Goal: Information Seeking & Learning: Find specific fact

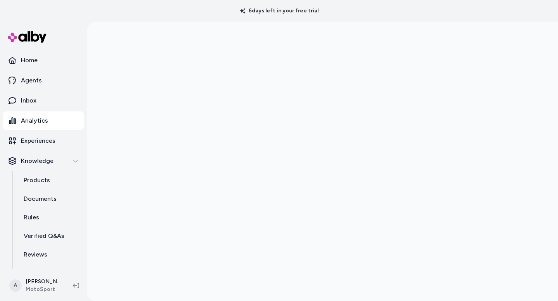
scroll to position [22, 0]
click at [27, 62] on p "Home" at bounding box center [29, 60] width 17 height 9
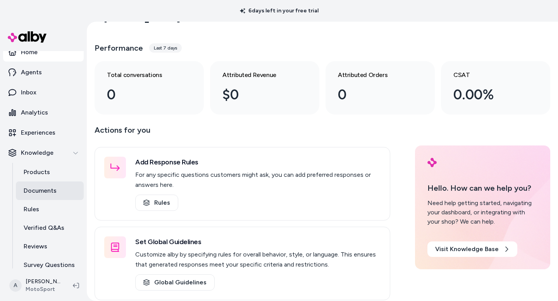
scroll to position [10, 0]
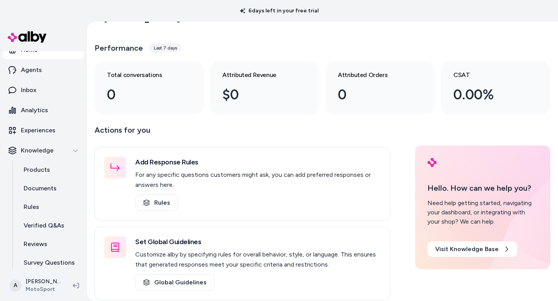
click at [50, 287] on html "6 days left in your free trial Home Agents Inbox Analytics Experiences Knowledg…" at bounding box center [279, 150] width 558 height 301
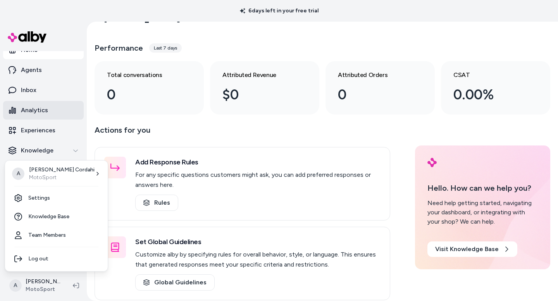
click at [52, 109] on html "6 days left in your free trial Home Agents Inbox Analytics Experiences Knowledg…" at bounding box center [279, 150] width 558 height 301
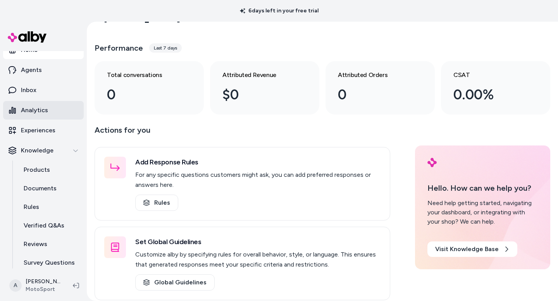
click at [39, 108] on p "Analytics" at bounding box center [34, 110] width 27 height 9
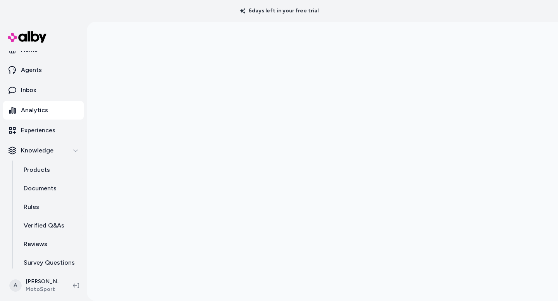
click at [29, 110] on p "Analytics" at bounding box center [34, 110] width 27 height 9
click at [33, 283] on html "6 days left in your free trial Home Agents Inbox Analytics Experiences Knowledg…" at bounding box center [279, 150] width 558 height 301
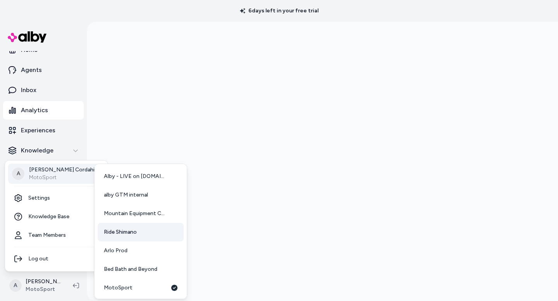
scroll to position [57, 0]
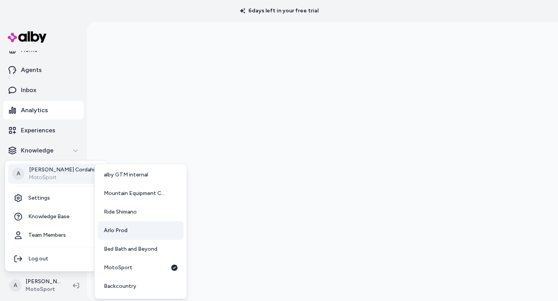
click at [115, 227] on link "Arlo Prod" at bounding box center [141, 231] width 86 height 19
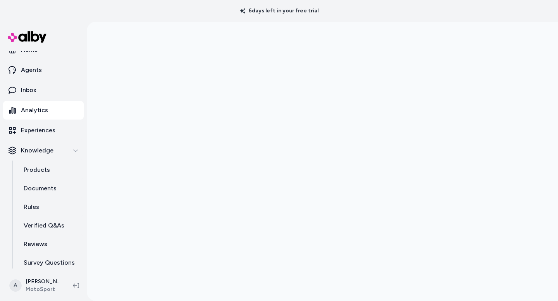
scroll to position [0, 0]
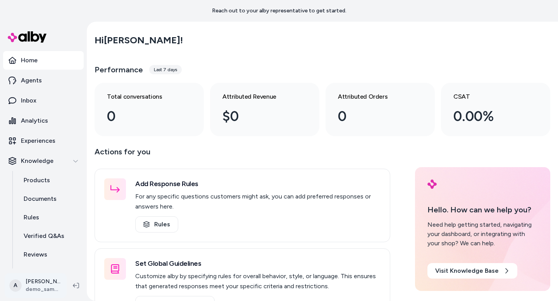
click at [43, 285] on html "Reach out to your alby representative to get started. Home Agents Inbox Analyti…" at bounding box center [279, 150] width 558 height 301
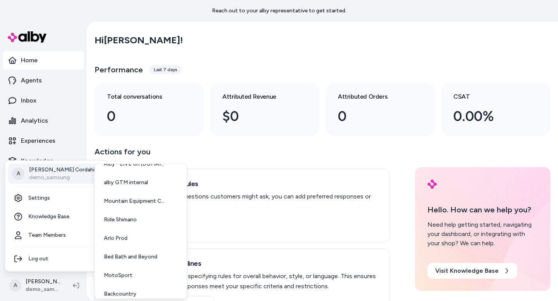
scroll to position [57, 0]
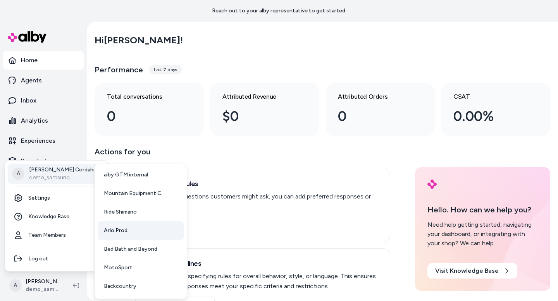
click at [129, 238] on link "Arlo Prod" at bounding box center [141, 231] width 86 height 19
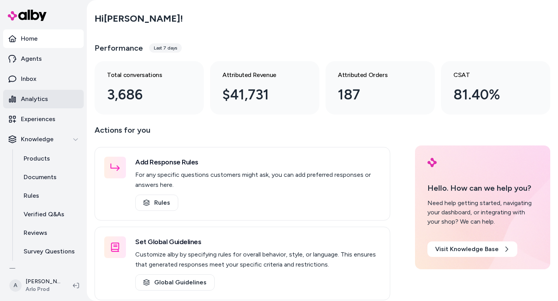
click at [46, 97] on p "Analytics" at bounding box center [34, 99] width 27 height 9
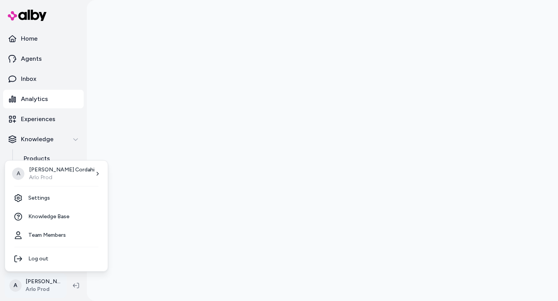
click at [36, 284] on html "Home Agents Inbox Analytics Experiences Knowledge Products Documents Rules Veri…" at bounding box center [279, 150] width 558 height 301
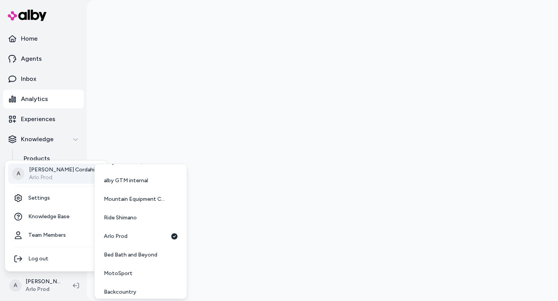
scroll to position [57, 0]
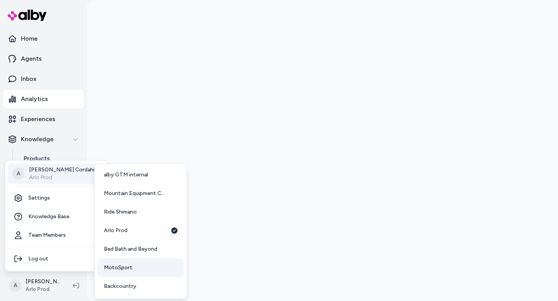
click at [127, 268] on span "MotoSport" at bounding box center [118, 268] width 29 height 8
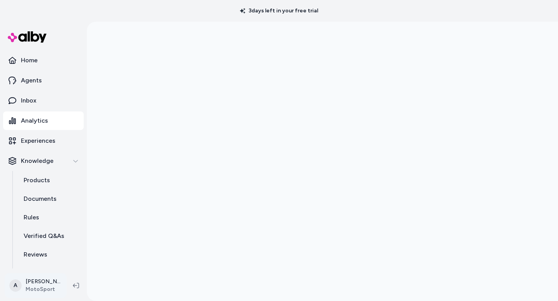
click at [33, 290] on html "3 days left in your free trial Home Agents Inbox Analytics Experiences Knowledg…" at bounding box center [279, 150] width 558 height 301
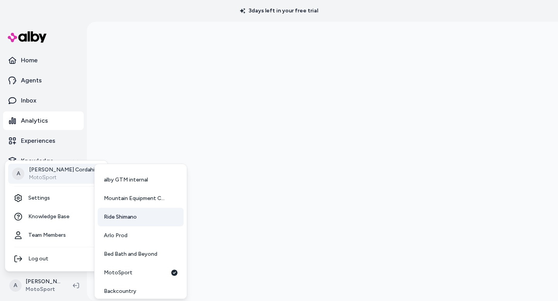
scroll to position [57, 0]
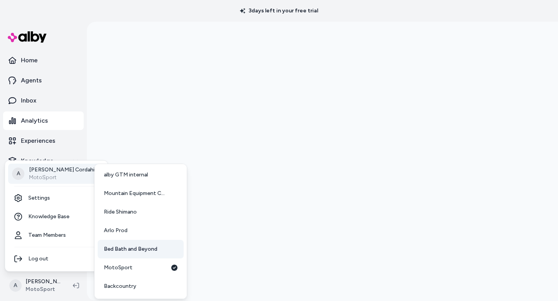
click at [123, 248] on span "Bed Bath and Beyond" at bounding box center [130, 250] width 53 height 8
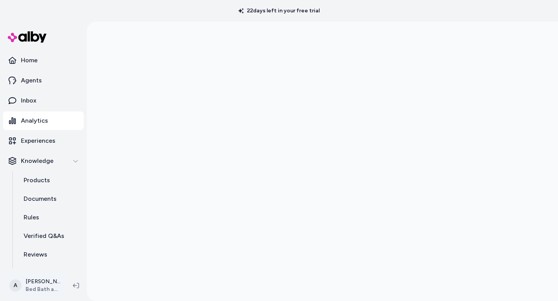
click at [33, 279] on html "22 days left in your free trial Home Agents Inbox Analytics Experiences Knowled…" at bounding box center [279, 150] width 558 height 301
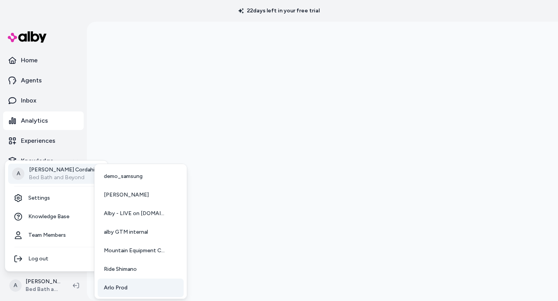
scroll to position [57, 0]
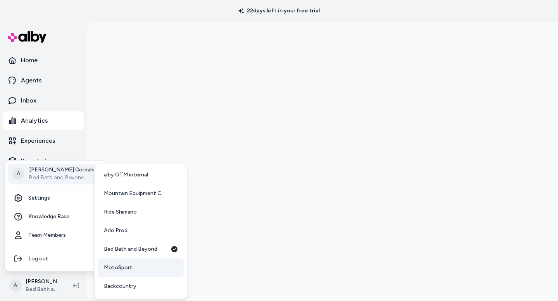
click at [132, 267] on link "MotoSport" at bounding box center [141, 268] width 86 height 19
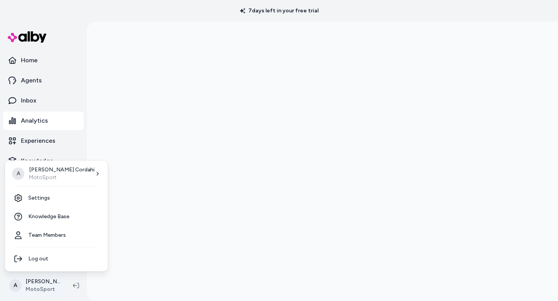
click at [29, 281] on html "7 days left in your free trial Home Agents Inbox Analytics Experiences Knowledg…" at bounding box center [279, 150] width 558 height 301
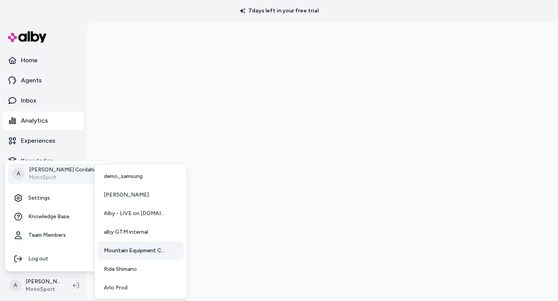
scroll to position [57, 0]
click at [139, 251] on span "Bed Bath and Beyond" at bounding box center [130, 250] width 53 height 8
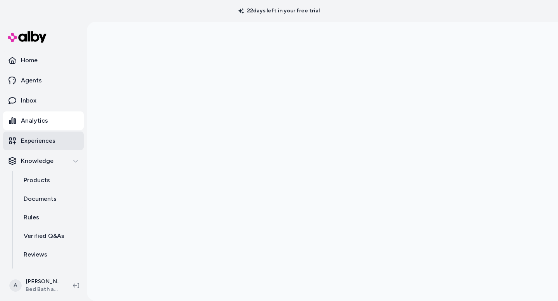
click at [44, 142] on p "Experiences" at bounding box center [38, 140] width 34 height 9
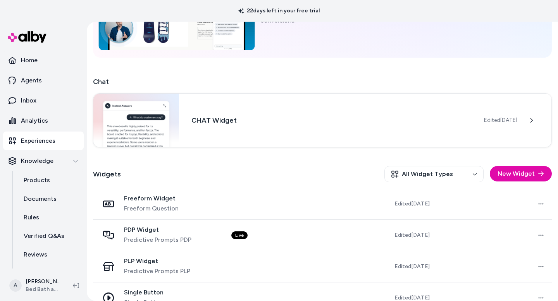
scroll to position [113, 0]
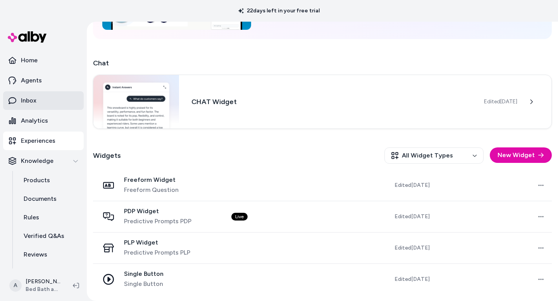
click at [32, 103] on p "Inbox" at bounding box center [28, 100] width 15 height 9
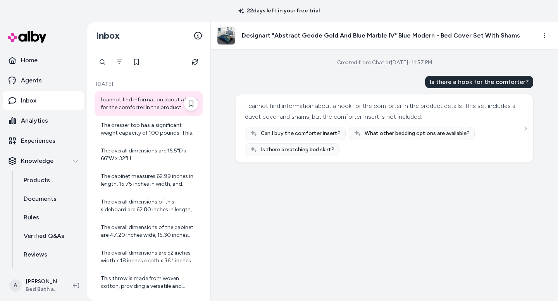
click at [138, 100] on div "I cannot find information about a hook for the comforter in the product details…" at bounding box center [149, 103] width 97 height 15
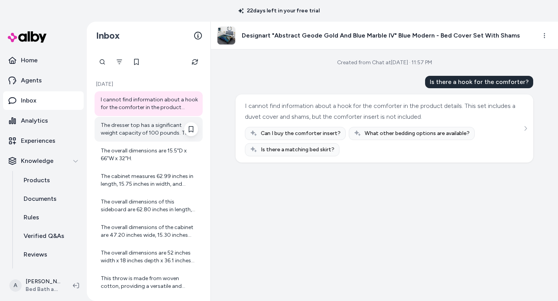
click at [134, 129] on div "The dresser top has a significant weight capacity of 100 pounds. This allows yo…" at bounding box center [149, 129] width 97 height 15
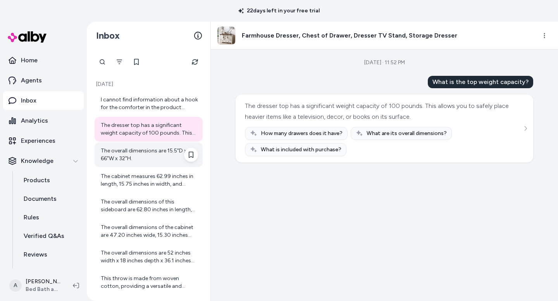
click at [136, 159] on div "The overall dimensions are 15.5"D x 66"W x 32"H." at bounding box center [149, 154] width 97 height 15
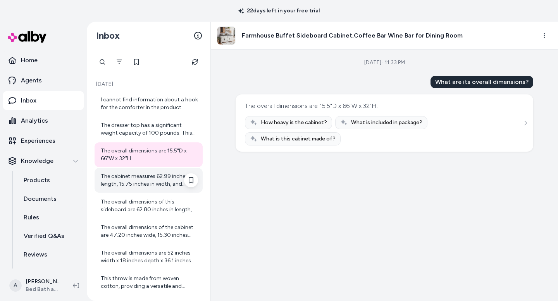
click at [137, 182] on div "The cabinet measures 62.99 inches in length, 15.75 inches in width, and 32.00 i…" at bounding box center [149, 180] width 97 height 15
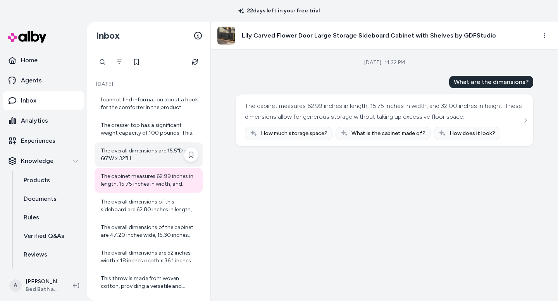
click at [136, 155] on div "The overall dimensions are 15.5"D x 66"W x 32"H." at bounding box center [149, 154] width 97 height 15
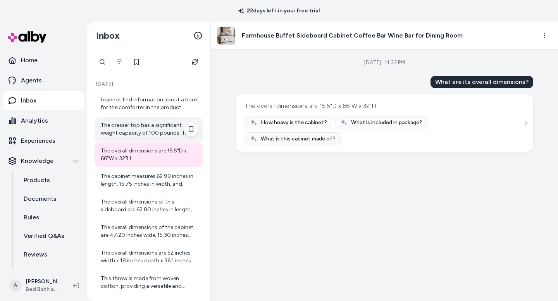
click at [133, 130] on div "The dresser top has a significant weight capacity of 100 pounds. This allows yo…" at bounding box center [149, 129] width 97 height 15
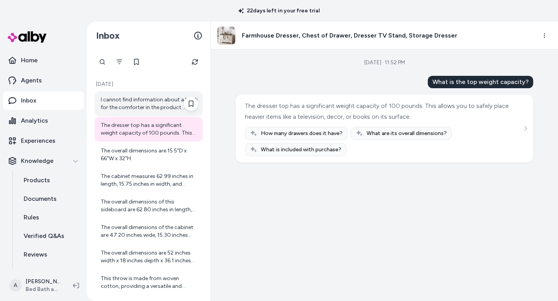
click at [132, 108] on div "I cannot find information about a hook for the comforter in the product details…" at bounding box center [149, 103] width 97 height 15
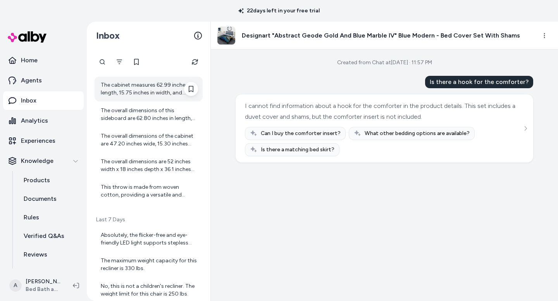
scroll to position [93, 0]
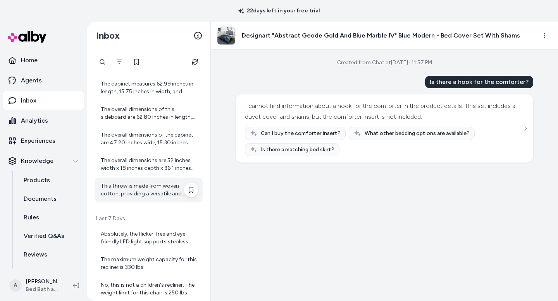
click at [150, 195] on div "This throw is made from woven cotton, providing a versatile and classic feel th…" at bounding box center [149, 190] width 97 height 15
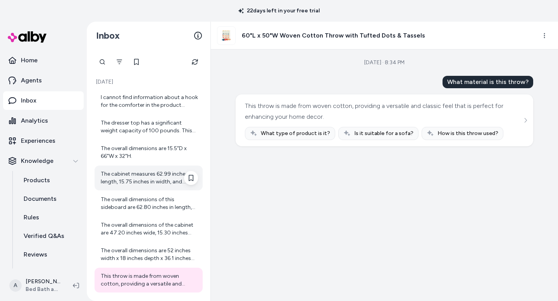
scroll to position [3, 0]
click at [136, 174] on div "The cabinet measures 62.99 inches in length, 15.75 inches in width, and 32.00 i…" at bounding box center [149, 177] width 97 height 15
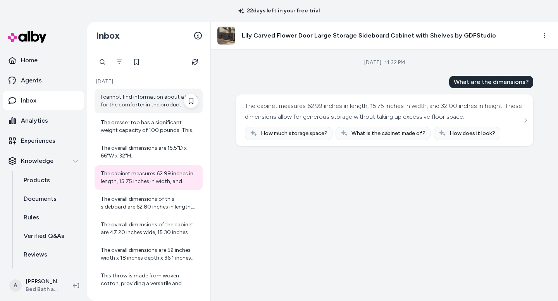
click at [128, 110] on div "I cannot find information about a hook for the comforter in the product details…" at bounding box center [149, 101] width 108 height 25
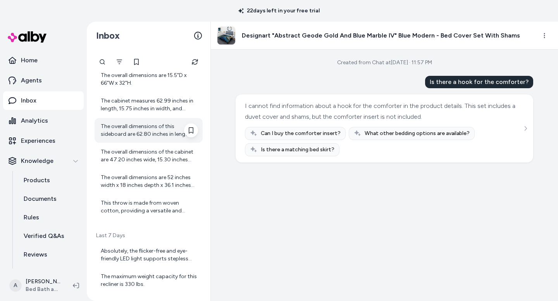
scroll to position [78, 0]
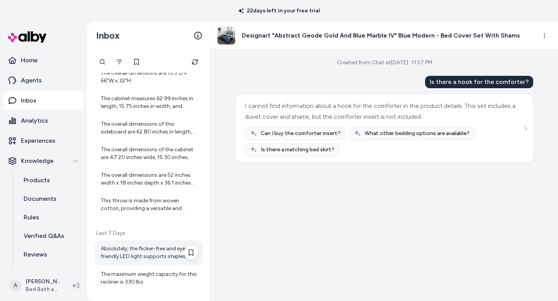
click at [127, 246] on div "Absolutely, the flicker-free and eye-friendly LED light supports stepless dimmi…" at bounding box center [149, 252] width 97 height 15
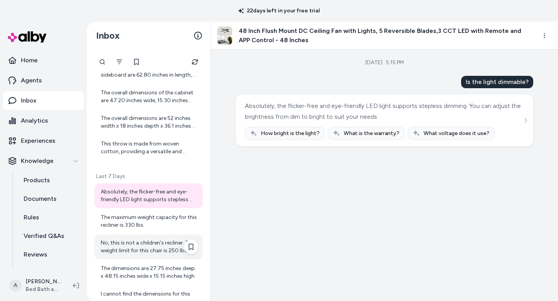
scroll to position [135, 0]
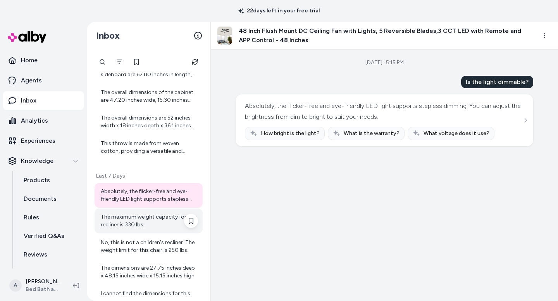
click at [124, 221] on div "The maximum weight capacity for this recliner is 330 lbs." at bounding box center [149, 221] width 97 height 15
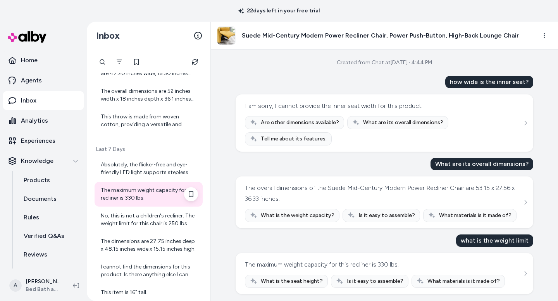
scroll to position [164, 0]
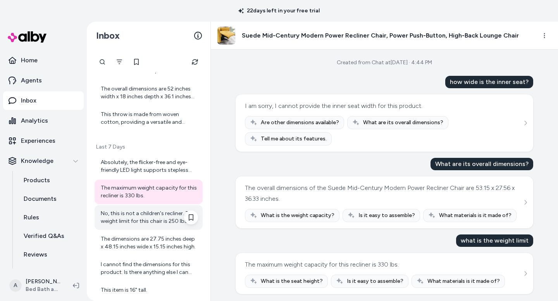
click at [124, 216] on div "No, this is not a children's recliner. The weight limit for this chair is 250 l…" at bounding box center [149, 217] width 97 height 15
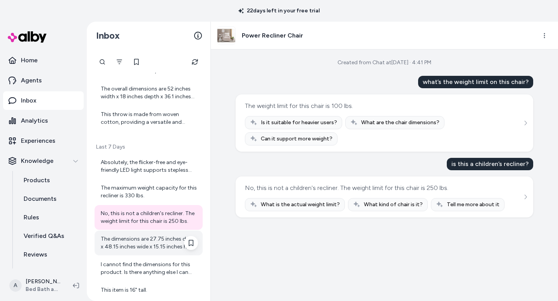
click at [146, 239] on div "The dimensions are 27.75 inches deep x 48.15 inches wide x 15.15 inches high." at bounding box center [149, 243] width 97 height 15
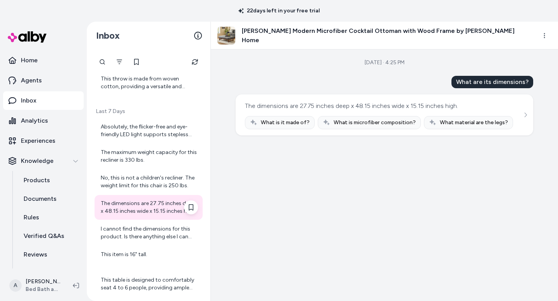
scroll to position [205, 0]
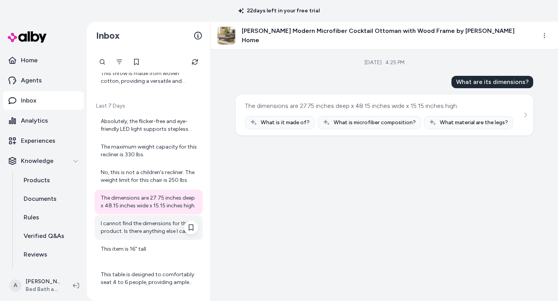
click at [144, 231] on div "I cannot find the dimensions for this product. Is there anything else I can hel…" at bounding box center [149, 227] width 97 height 15
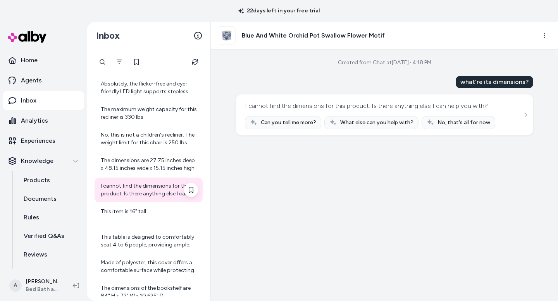
scroll to position [255, 0]
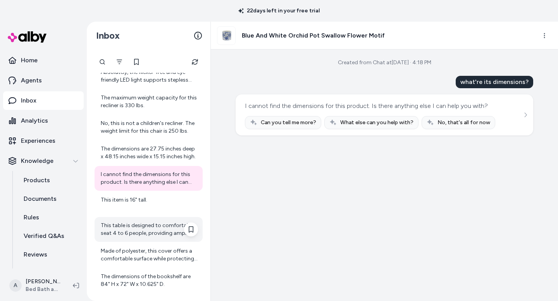
click at [142, 229] on div "This table is designed to comfortably seat 4 to 6 people, providing ample space…" at bounding box center [149, 229] width 97 height 15
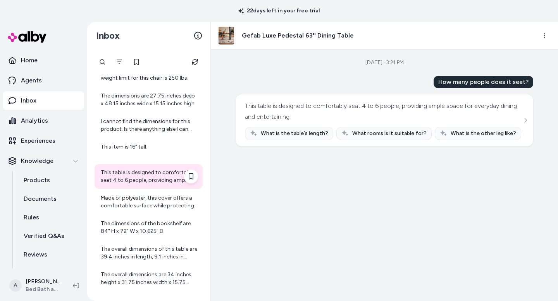
scroll to position [309, 0]
click at [134, 203] on div "Made of polyester, this cover offers a comfortable surface while protecting you…" at bounding box center [149, 200] width 97 height 15
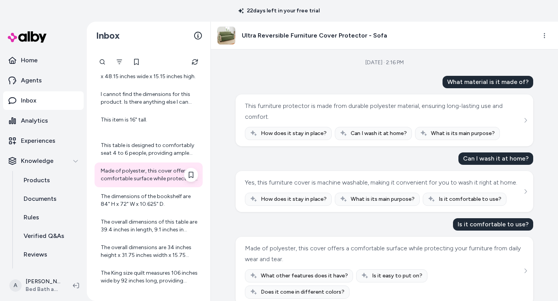
scroll to position [336, 0]
click at [135, 207] on div "The dimensions of the bookshelf are 84" H x 72" W x 10.625" D." at bounding box center [149, 199] width 97 height 15
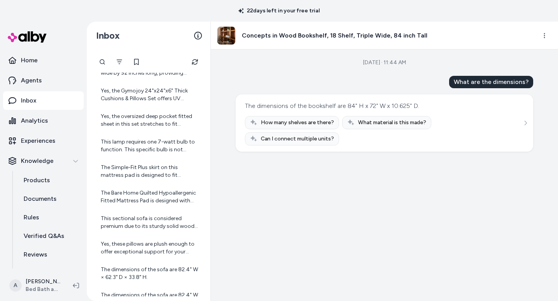
scroll to position [544, 0]
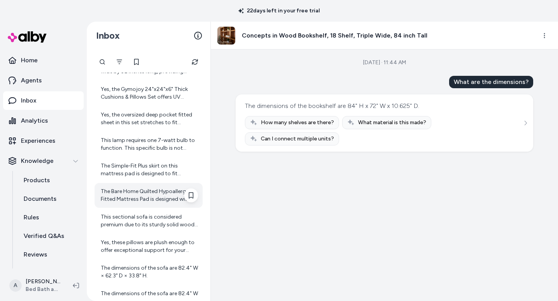
click at [134, 197] on div "The Bare Home Quilted Hypoallergenic Fitted Mattress Pad is designed with breat…" at bounding box center [149, 195] width 97 height 15
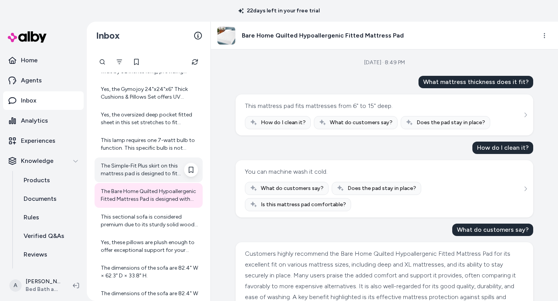
click at [133, 174] on div "The Simple-Fit Plus skirt on this mattress pad is designed to fit mattresses up…" at bounding box center [149, 169] width 97 height 15
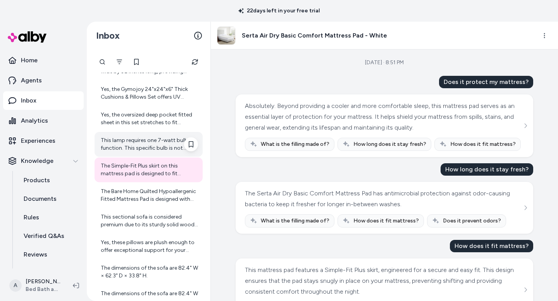
click at [133, 146] on div "This lamp requires one 7-watt bulb to function. This specific bulb is not inclu…" at bounding box center [149, 144] width 97 height 15
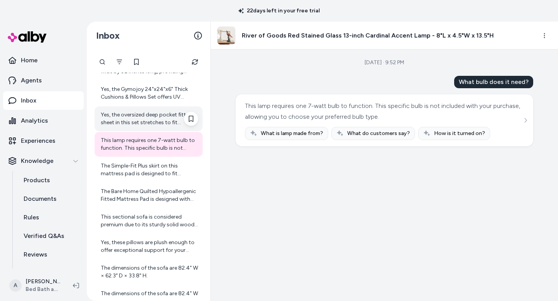
click at [129, 114] on div "Yes, the oversized deep pocket fitted sheet in this set stretches to fit mattre…" at bounding box center [149, 118] width 97 height 15
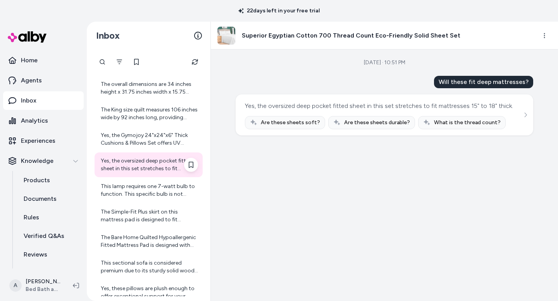
scroll to position [497, 0]
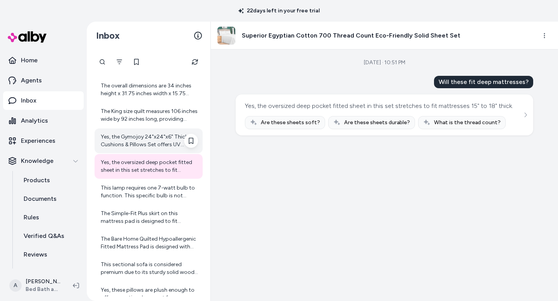
click at [135, 135] on div "Yes, the Gymojoy 24"x24"x6" Thick Cushions & Pillows Set offers UV protection. …" at bounding box center [149, 140] width 97 height 15
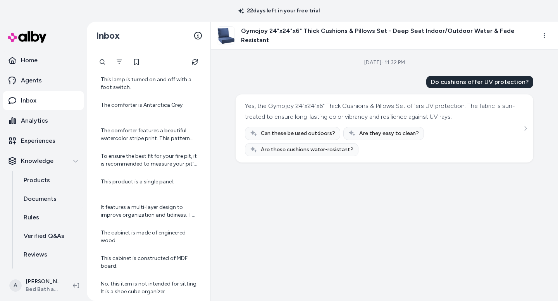
scroll to position [870, 0]
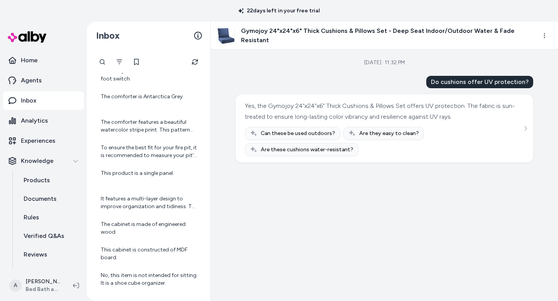
click at [135, 135] on div "The comforter features a beautiful watercolor stripe print. This pattern provid…" at bounding box center [149, 126] width 108 height 25
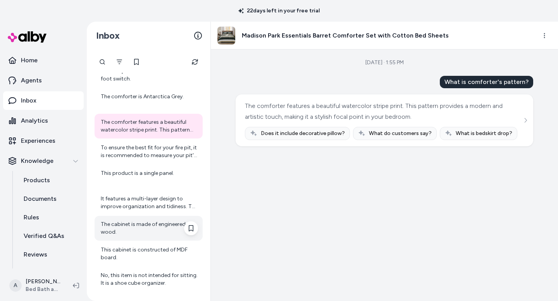
click at [148, 230] on div "The cabinet is made of engineered wood." at bounding box center [149, 228] width 97 height 15
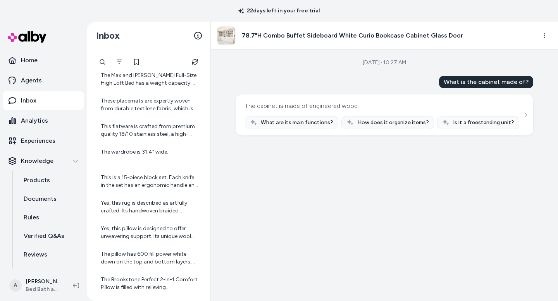
scroll to position [1356, 0]
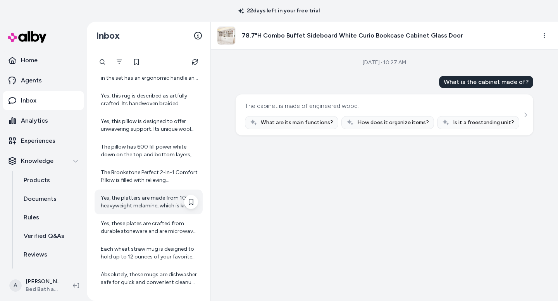
click at [146, 207] on div "Yes, the platters are made from 100% heavyweight melamine, which is known for i…" at bounding box center [149, 202] width 97 height 15
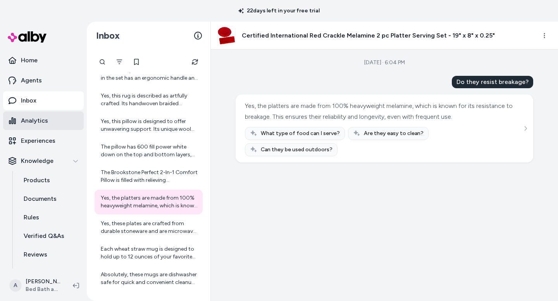
click at [28, 122] on p "Analytics" at bounding box center [34, 120] width 27 height 9
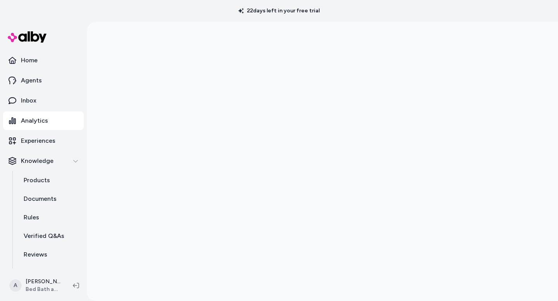
scroll to position [22, 0]
